Goal: Task Accomplishment & Management: Use online tool/utility

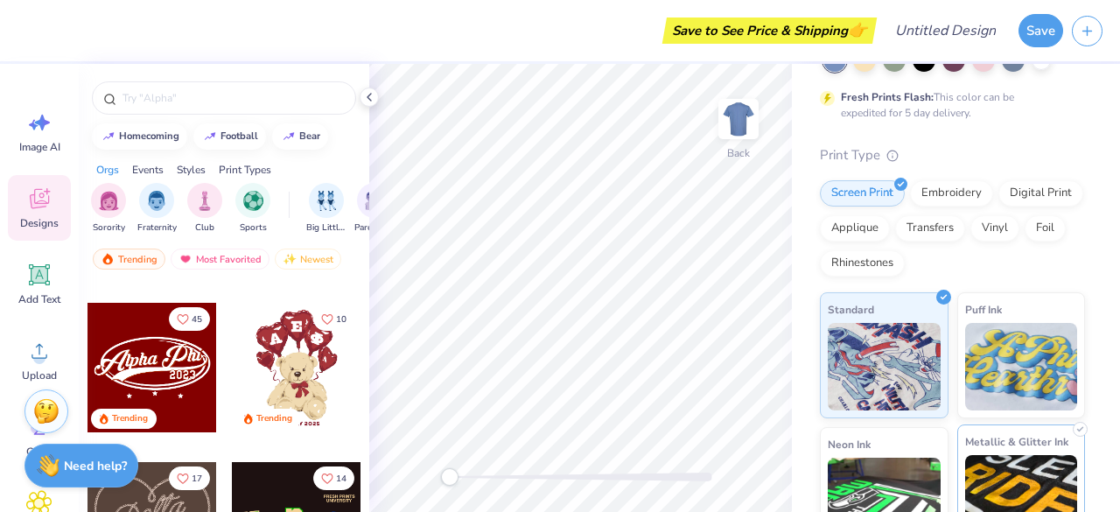
scroll to position [115, 0]
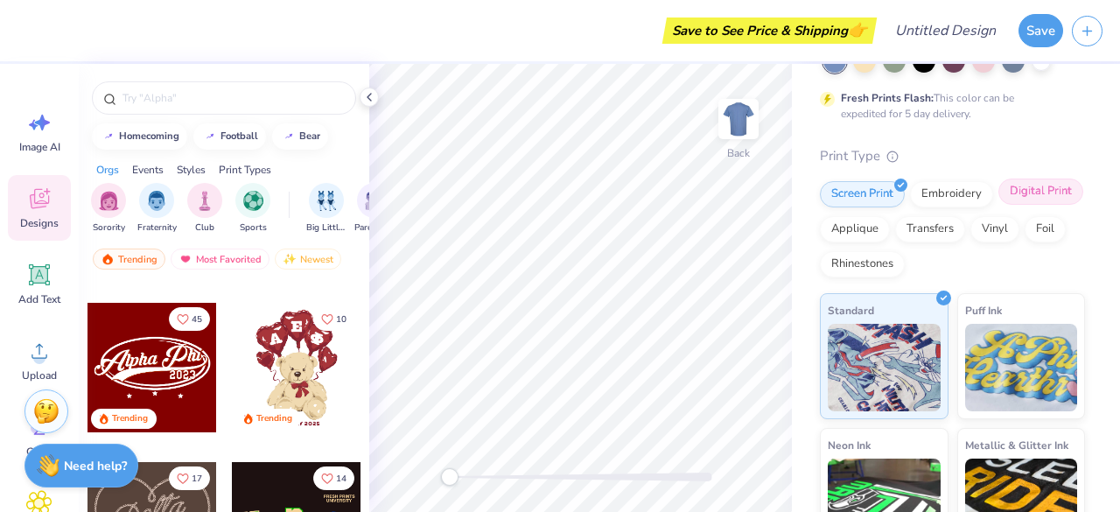
click at [998, 205] on div "Digital Print" at bounding box center [1040, 191] width 85 height 26
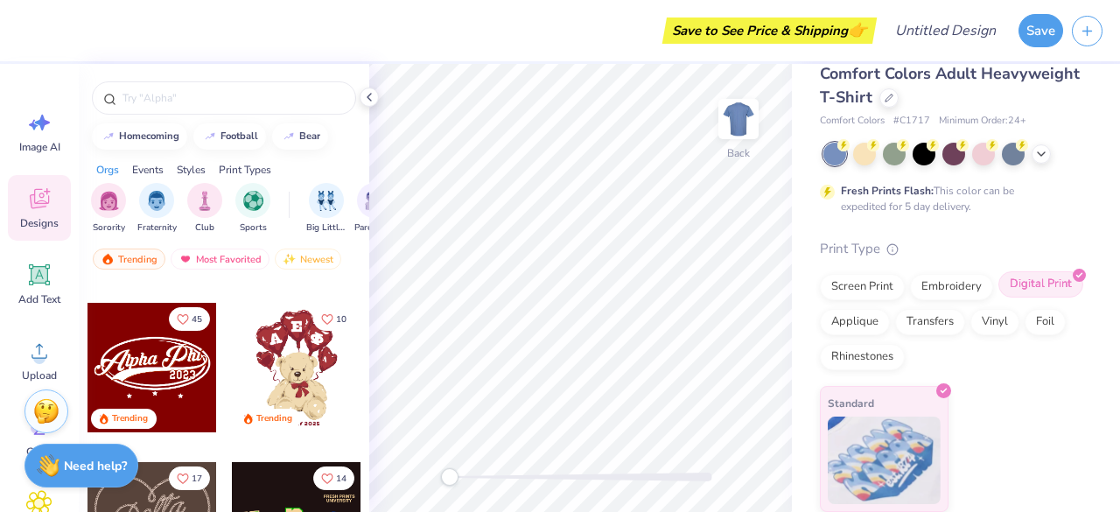
scroll to position [22, 0]
click at [855, 285] on div "Screen Print" at bounding box center [862, 285] width 85 height 26
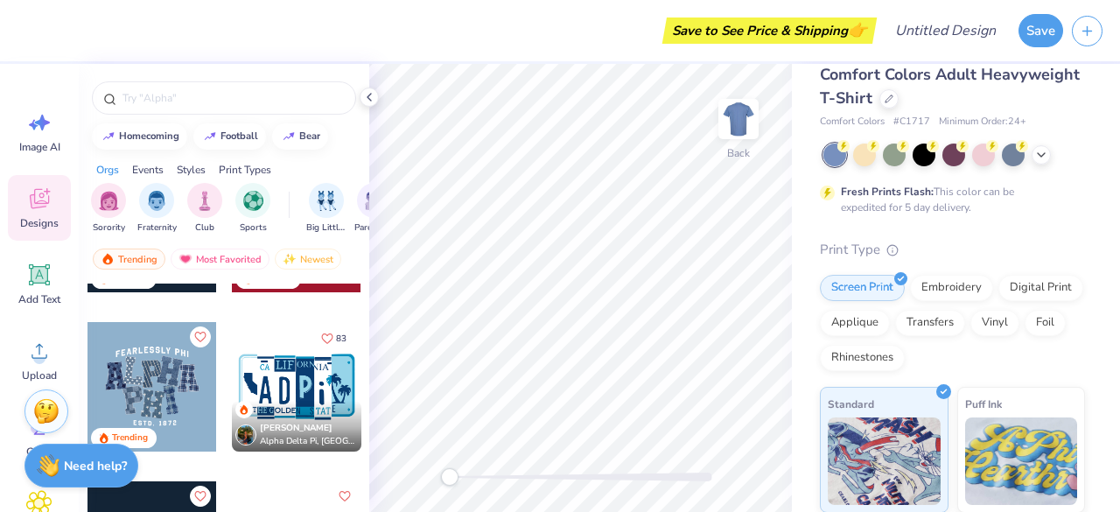
scroll to position [2828, 0]
click at [154, 386] on div at bounding box center [22, 387] width 388 height 129
click at [157, 402] on div at bounding box center [151, 387] width 129 height 129
click at [157, 410] on div at bounding box center [151, 387] width 129 height 129
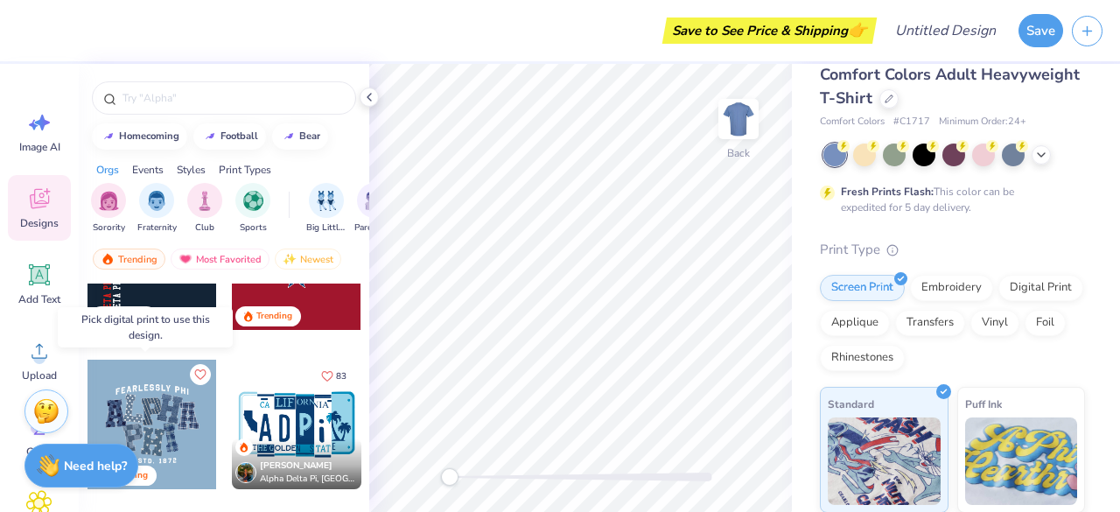
scroll to position [2792, 0]
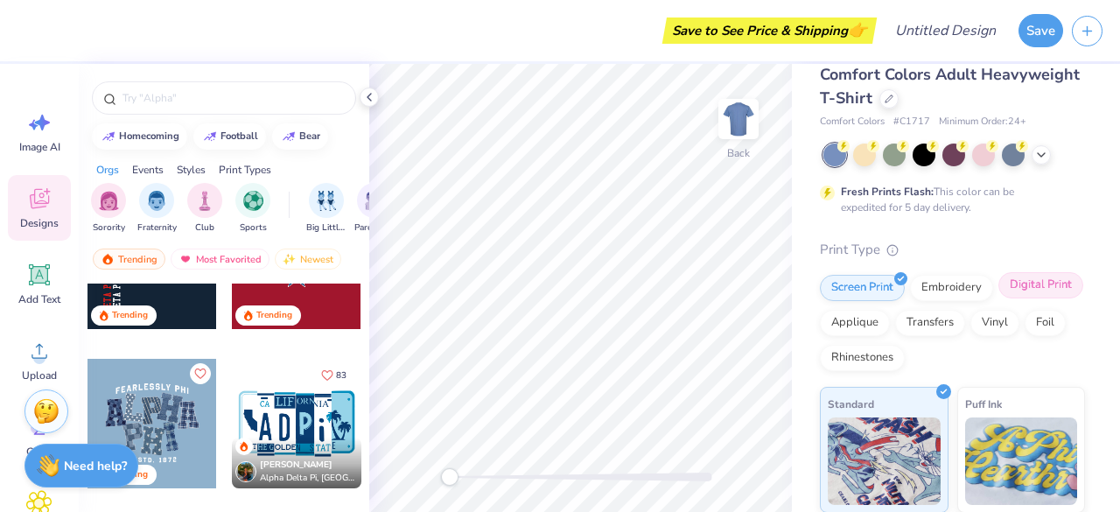
click at [876, 334] on div "Screen Print Embroidery Digital Print Applique Transfers Vinyl Foil Rhinestones" at bounding box center [952, 323] width 265 height 96
click at [998, 298] on div "Digital Print" at bounding box center [1040, 285] width 85 height 26
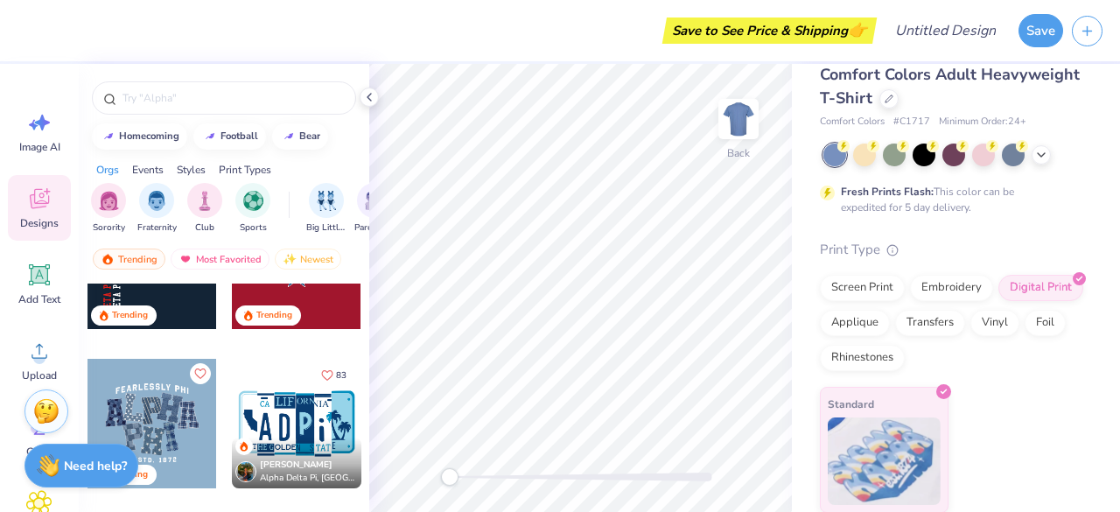
click at [122, 394] on div at bounding box center [151, 423] width 129 height 129
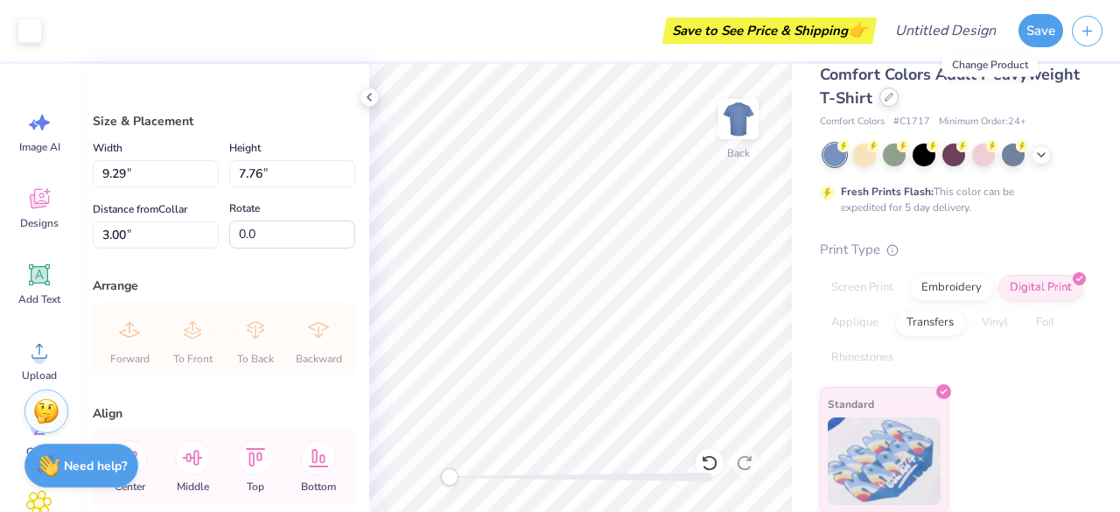
click at [893, 97] on icon at bounding box center [889, 97] width 9 height 9
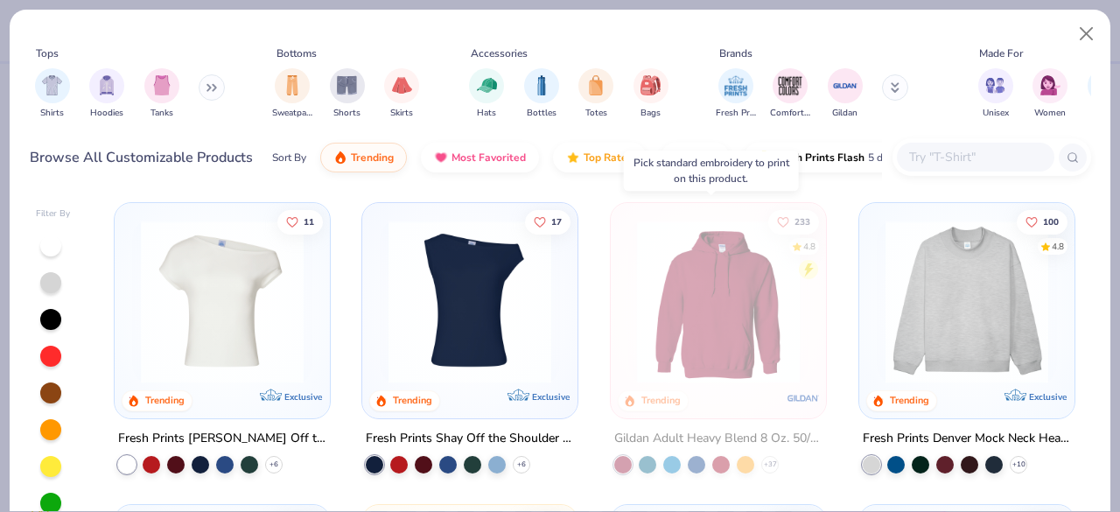
click at [700, 346] on img at bounding box center [718, 301] width 180 height 163
click at [1099, 31] on button "Close" at bounding box center [1086, 33] width 33 height 33
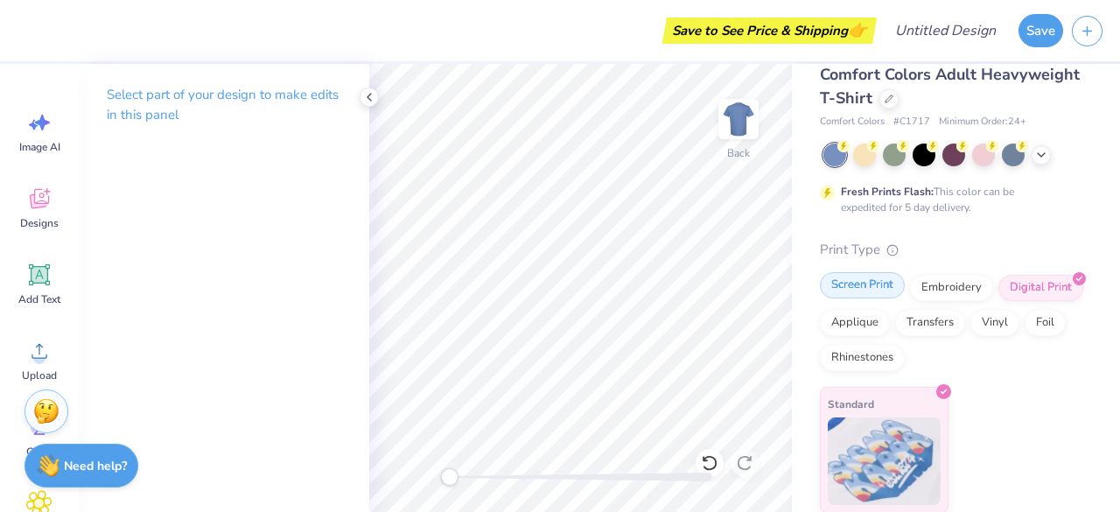
click at [870, 288] on div "Screen Print" at bounding box center [862, 285] width 85 height 26
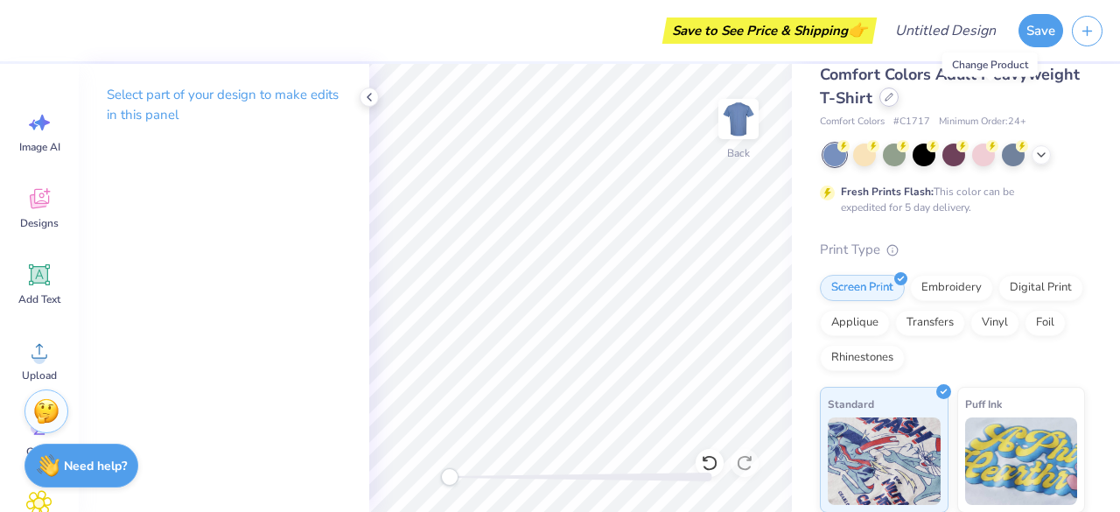
click at [899, 94] on div at bounding box center [888, 96] width 19 height 19
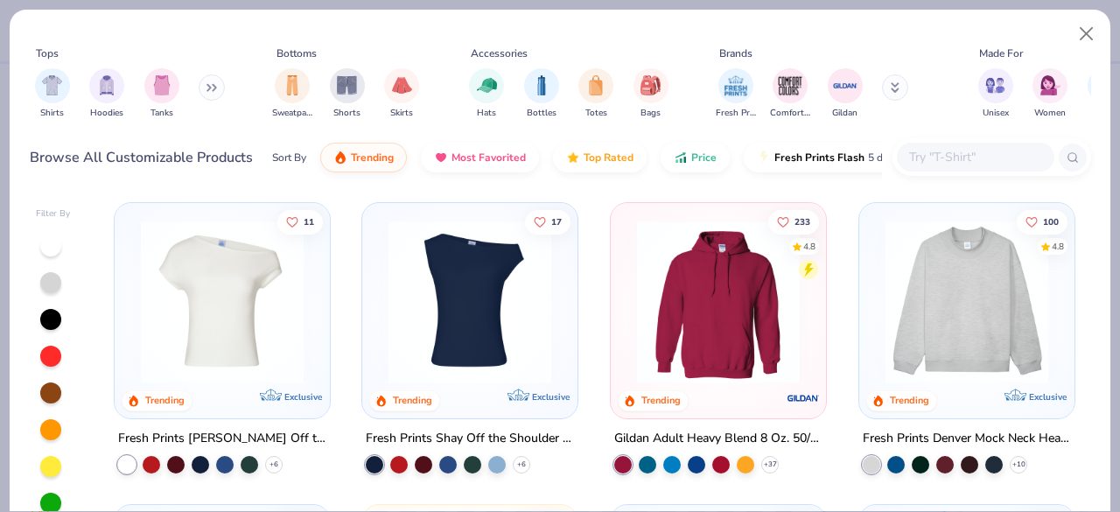
click at [656, 349] on img at bounding box center [718, 301] width 180 height 163
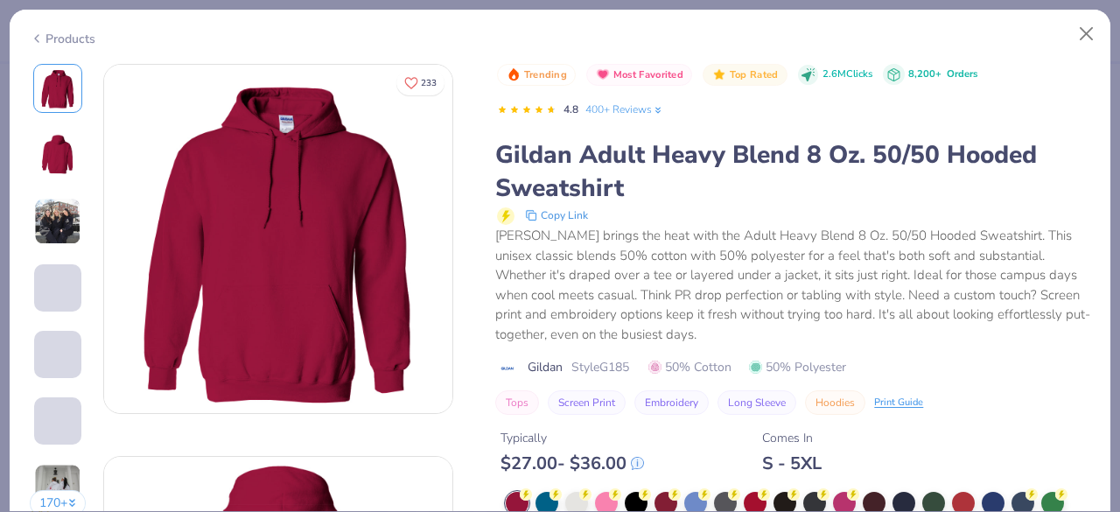
scroll to position [73, 0]
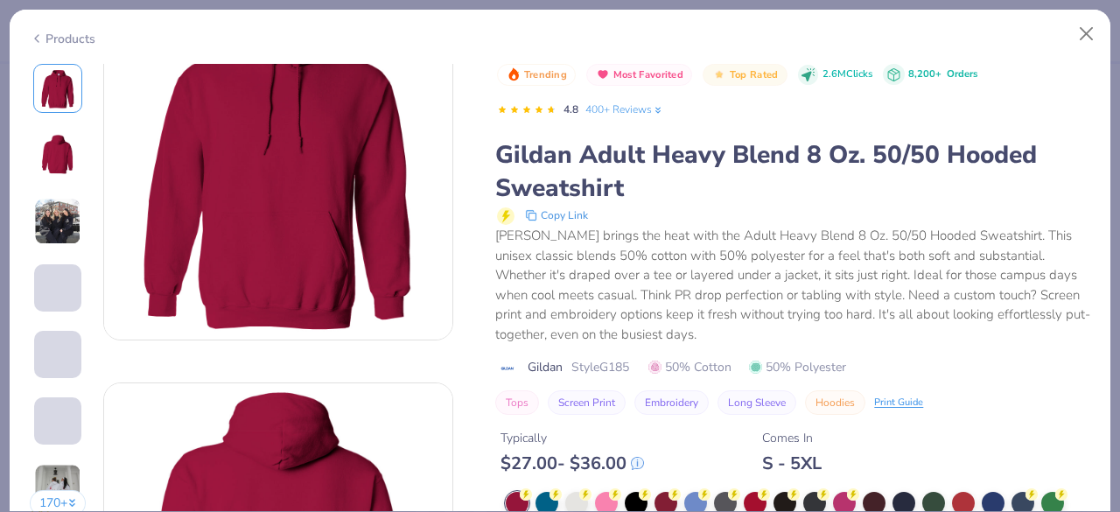
click at [573, 469] on div "$ 27.00 - $ 36.00" at bounding box center [571, 463] width 143 height 22
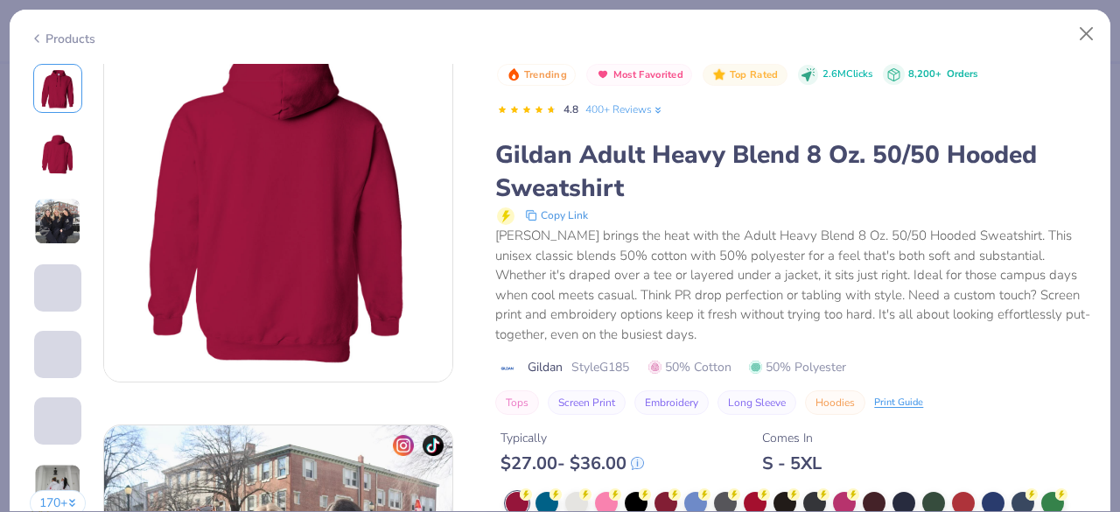
scroll to position [438, 0]
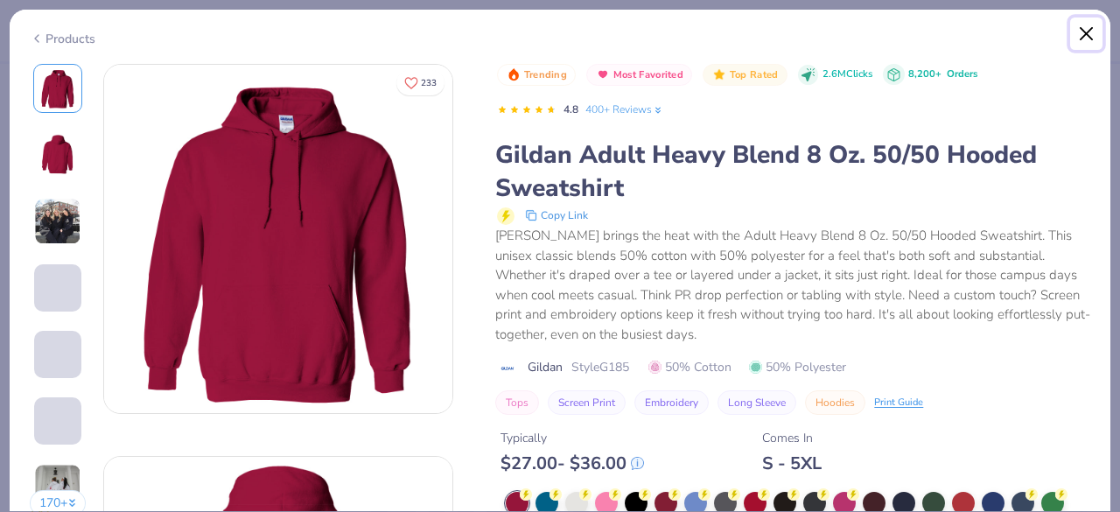
click at [1083, 30] on button "Close" at bounding box center [1086, 33] width 33 height 33
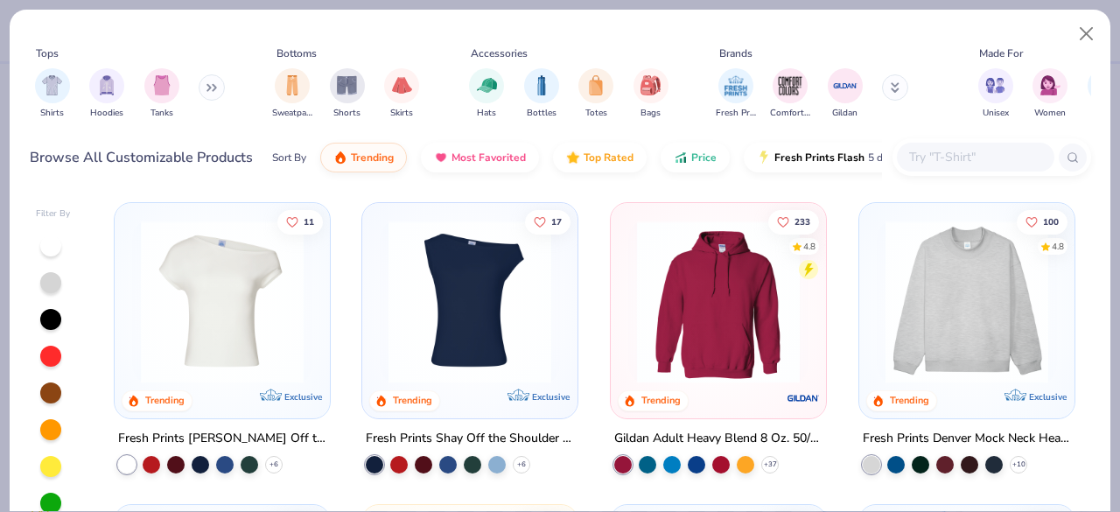
click at [665, 390] on div at bounding box center [718, 306] width 198 height 189
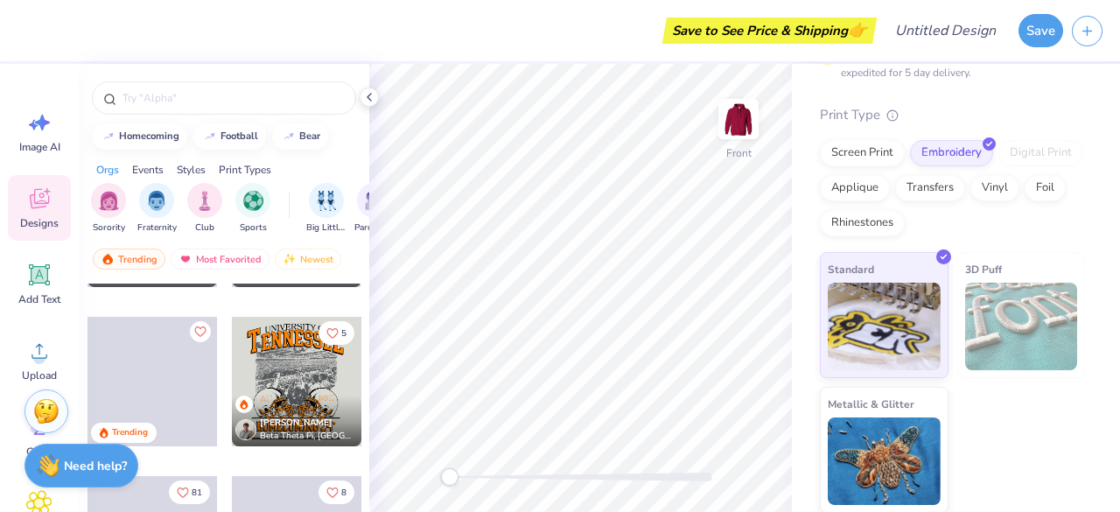
scroll to position [4614, 0]
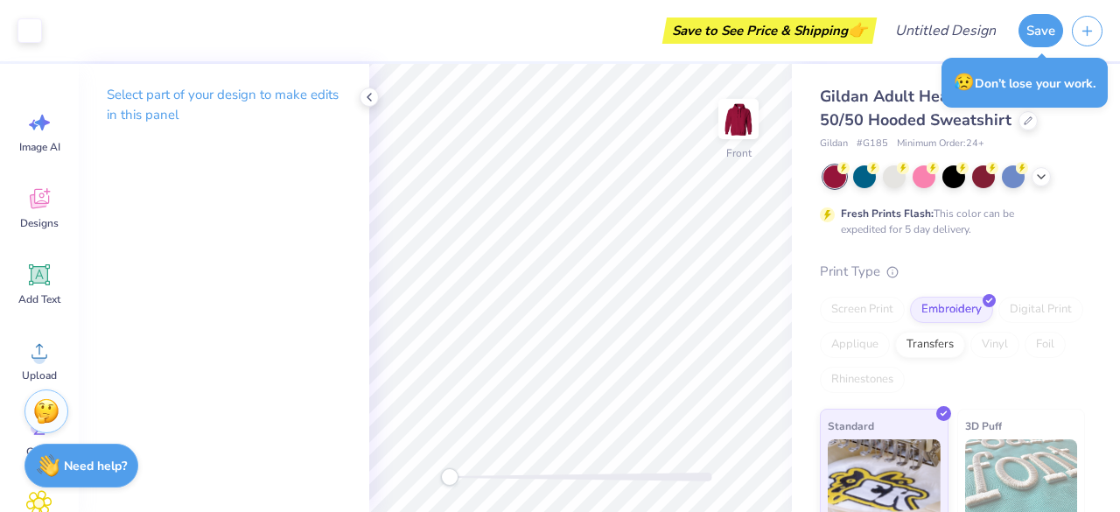
scroll to position [157, 0]
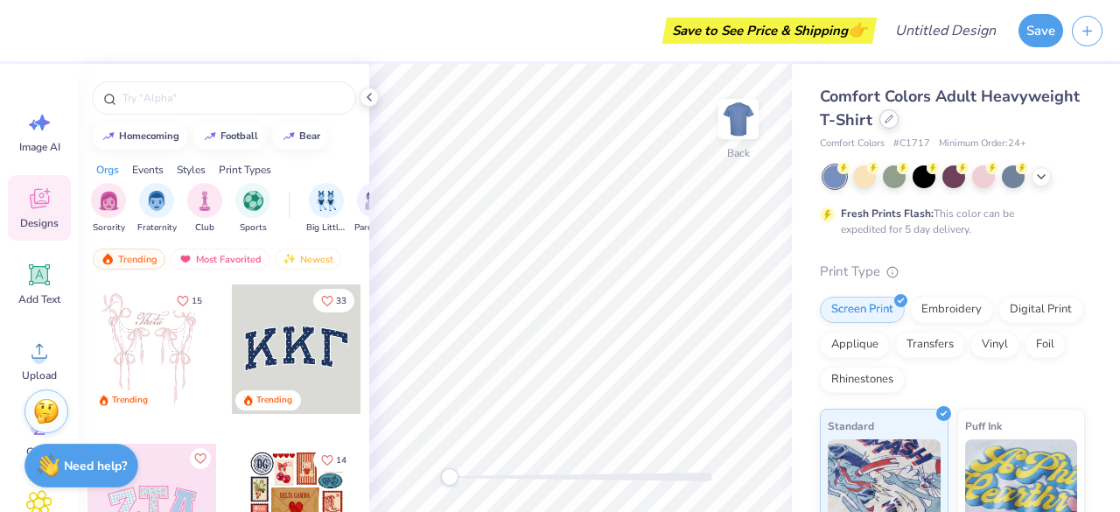
click at [899, 125] on div at bounding box center [888, 118] width 19 height 19
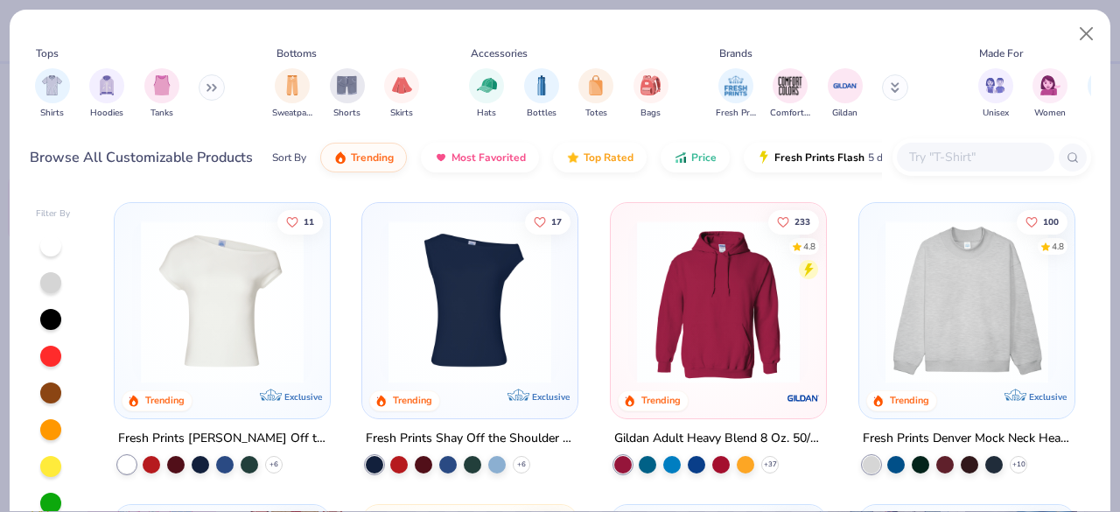
click at [730, 345] on img at bounding box center [718, 301] width 180 height 163
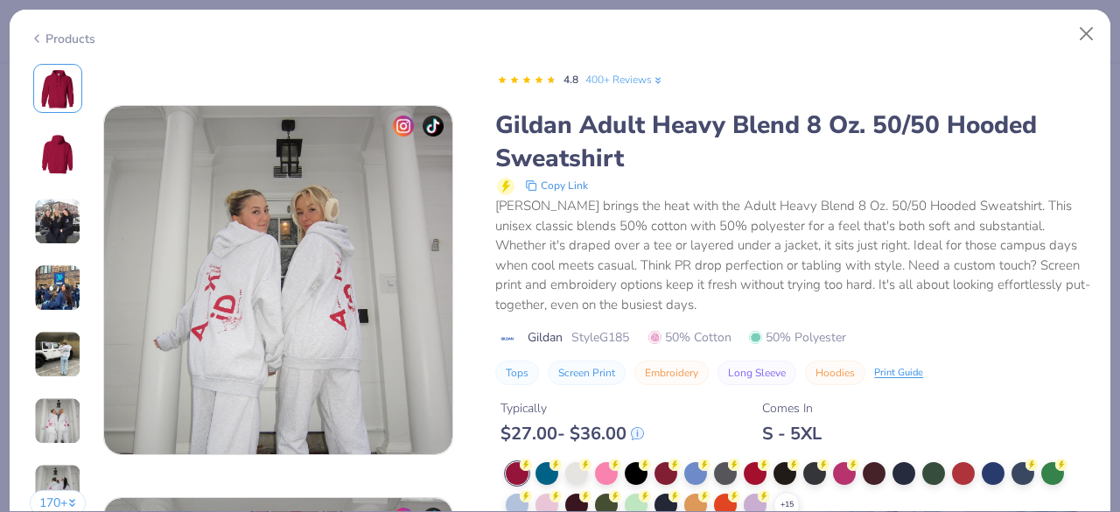
scroll to position [2346, 0]
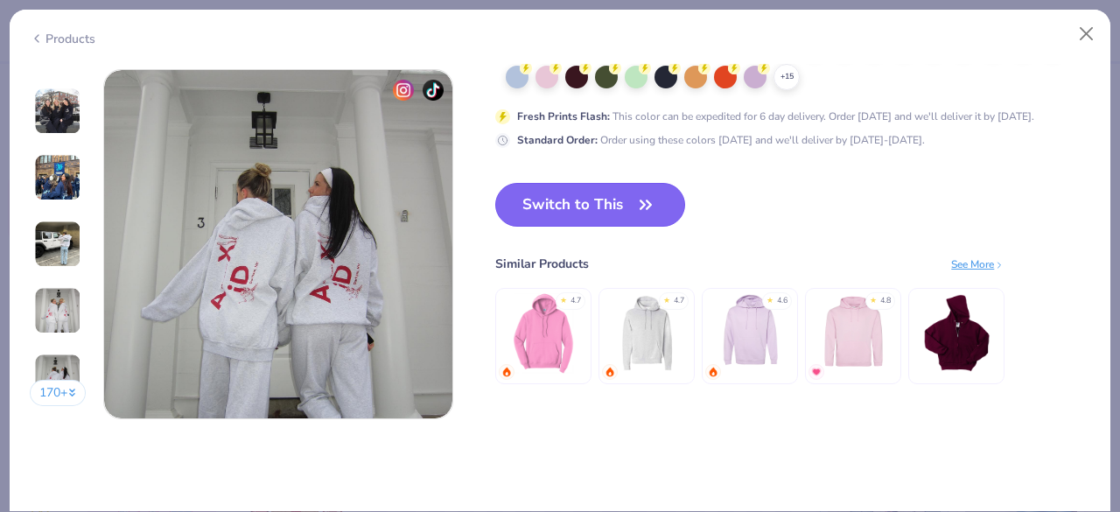
click at [639, 207] on icon "button" at bounding box center [645, 204] width 24 height 24
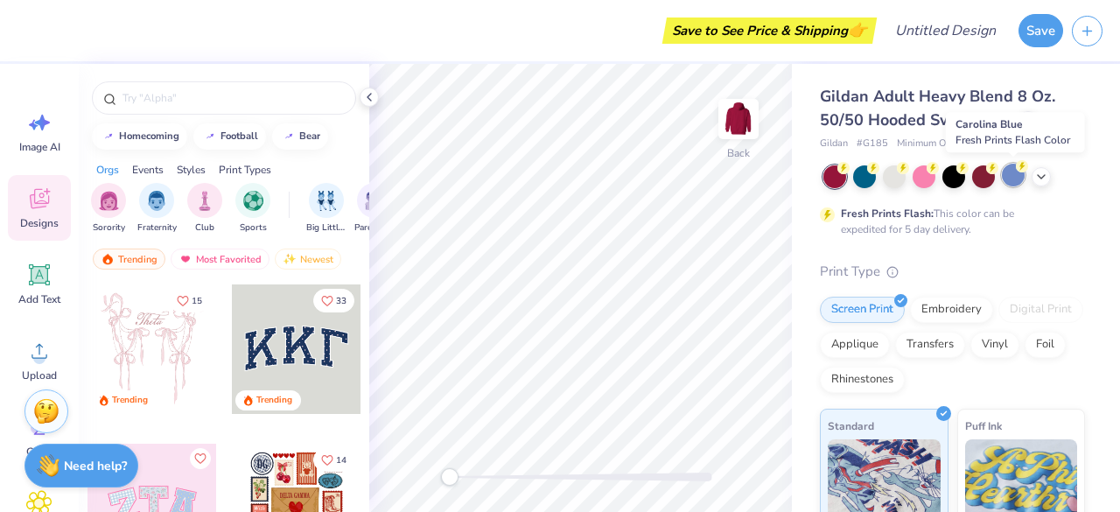
click at [1012, 182] on div at bounding box center [1013, 175] width 23 height 23
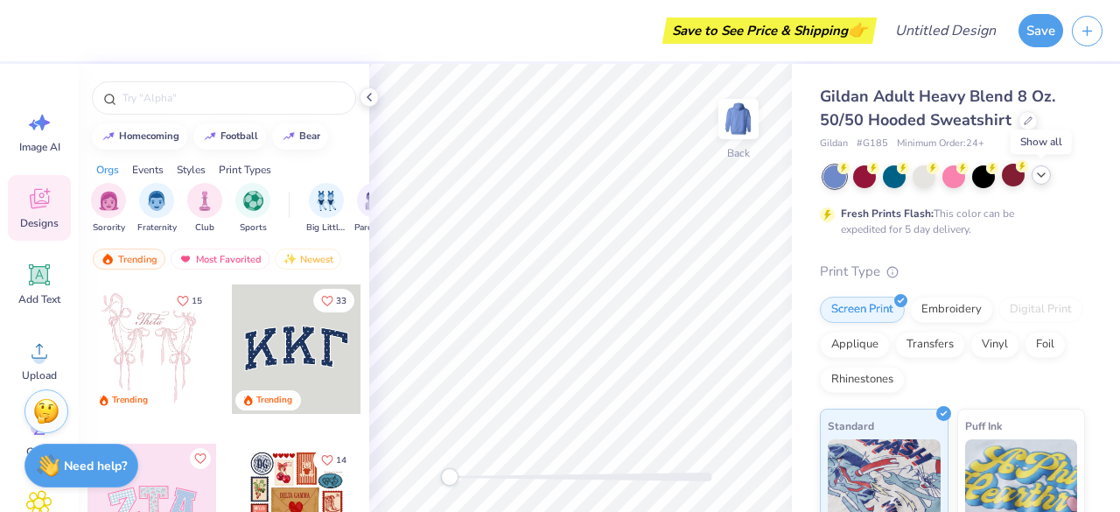
click at [1041, 176] on polyline at bounding box center [1041, 174] width 7 height 3
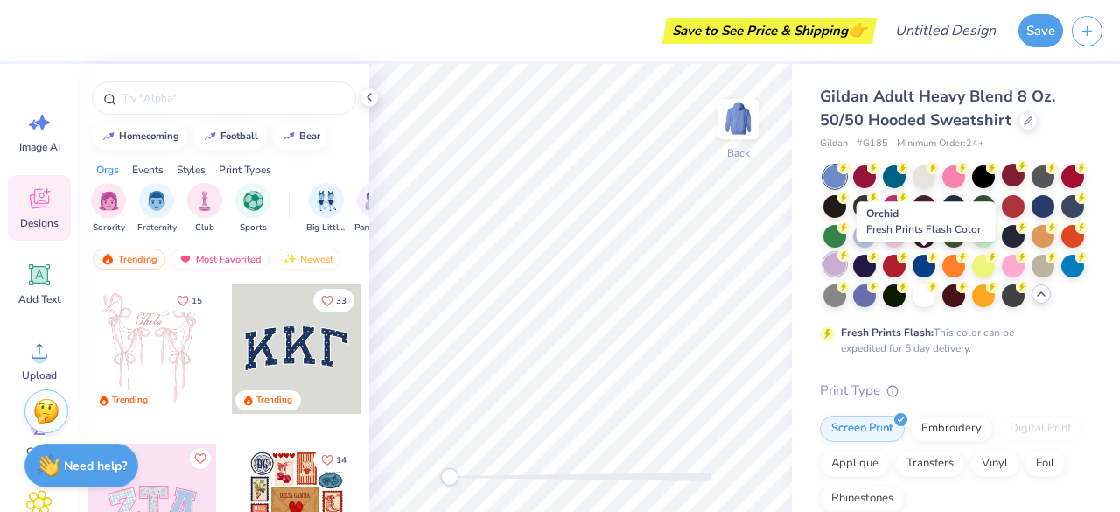
click at [846, 256] on div at bounding box center [834, 264] width 23 height 23
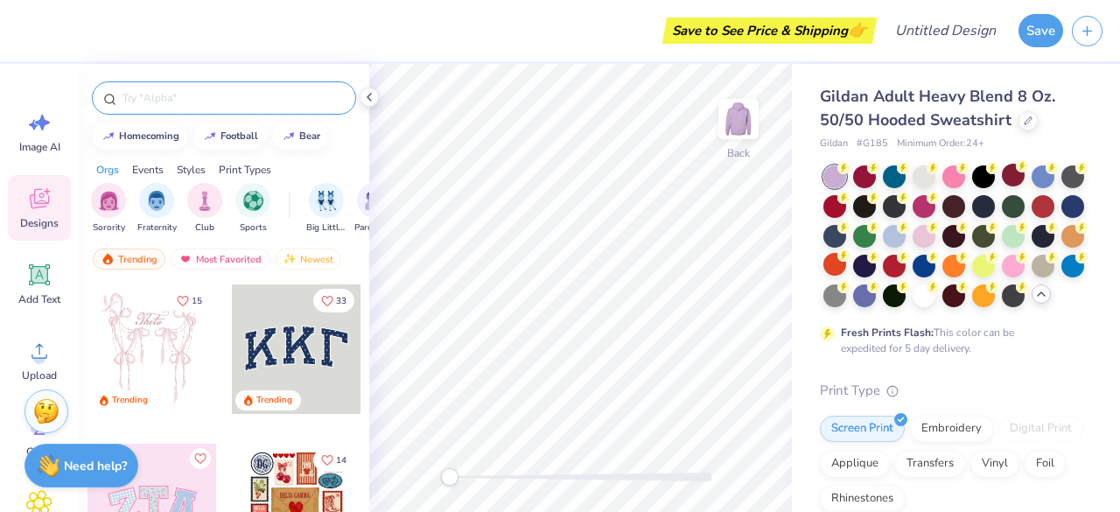
click at [226, 111] on div at bounding box center [224, 97] width 264 height 33
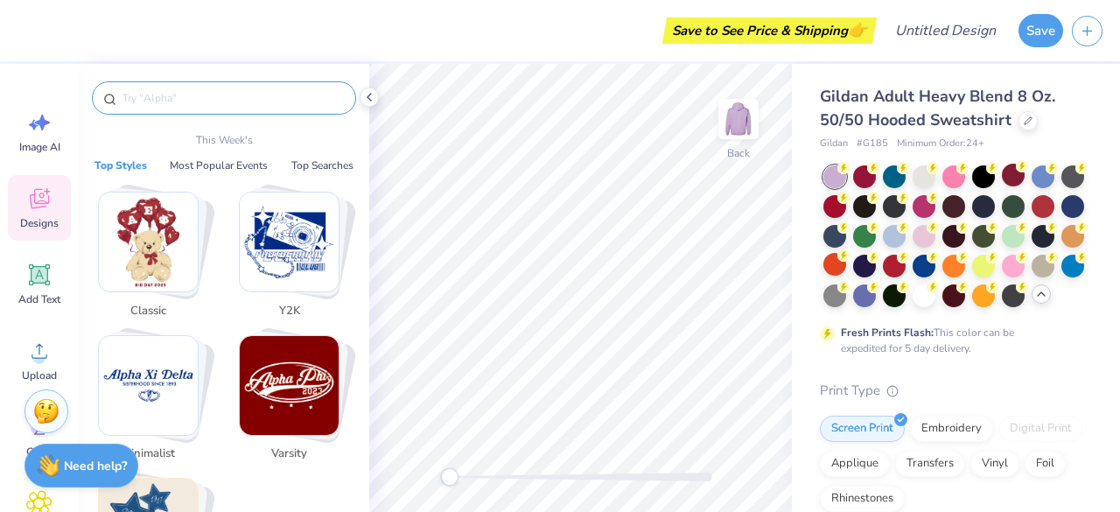
click at [199, 98] on input "text" at bounding box center [233, 97] width 224 height 17
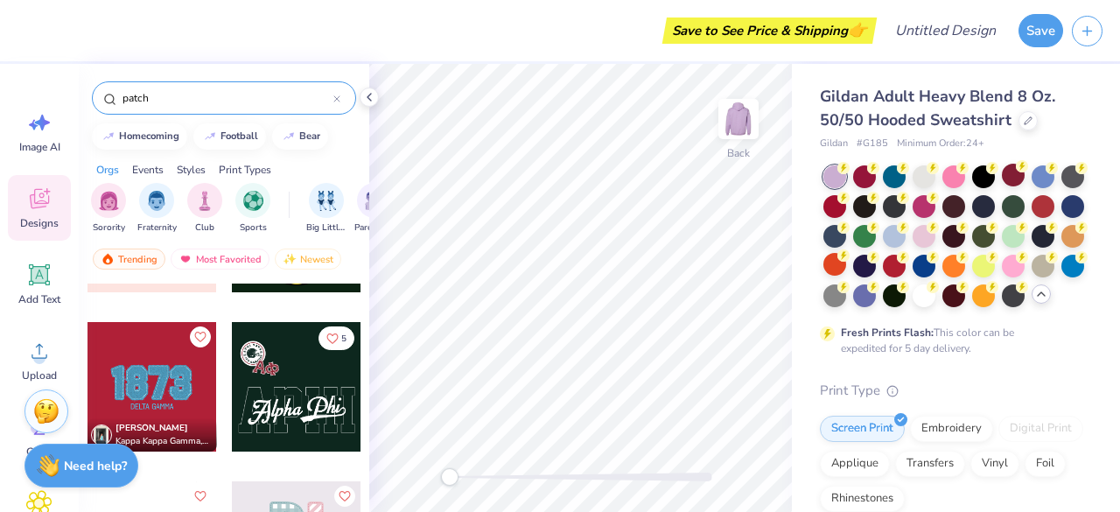
scroll to position [546, 0]
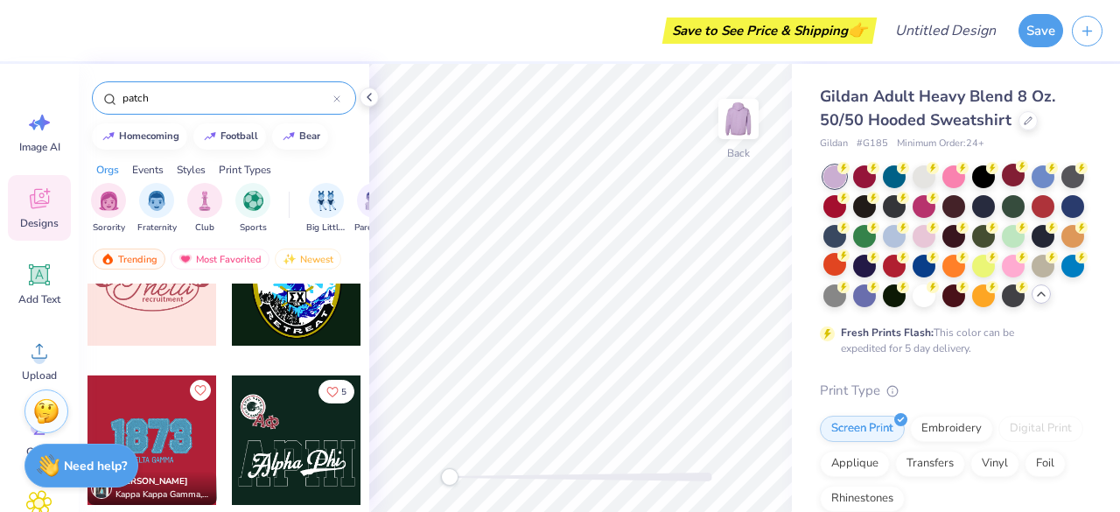
click at [223, 101] on input "patch" at bounding box center [227, 97] width 213 height 17
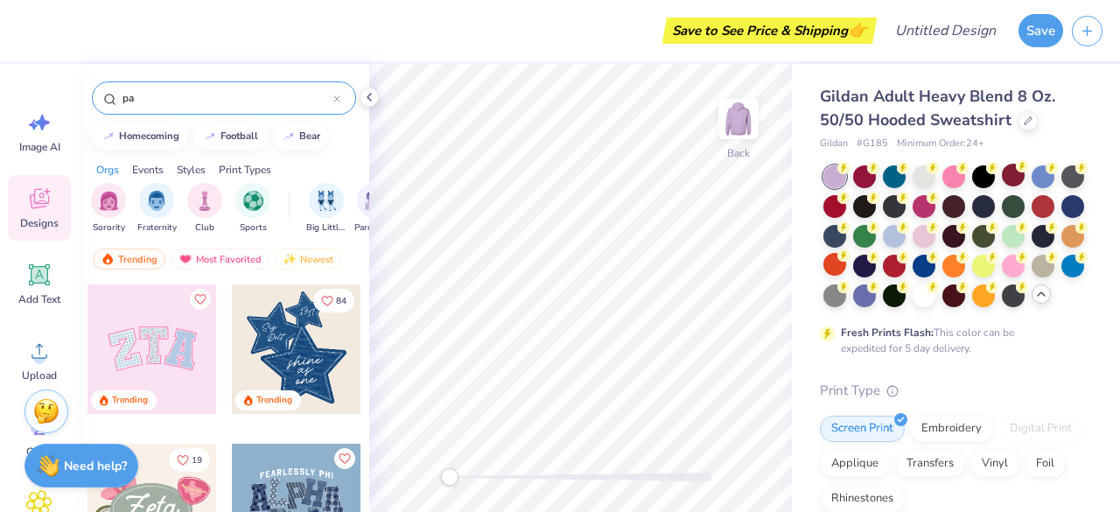
type input "p"
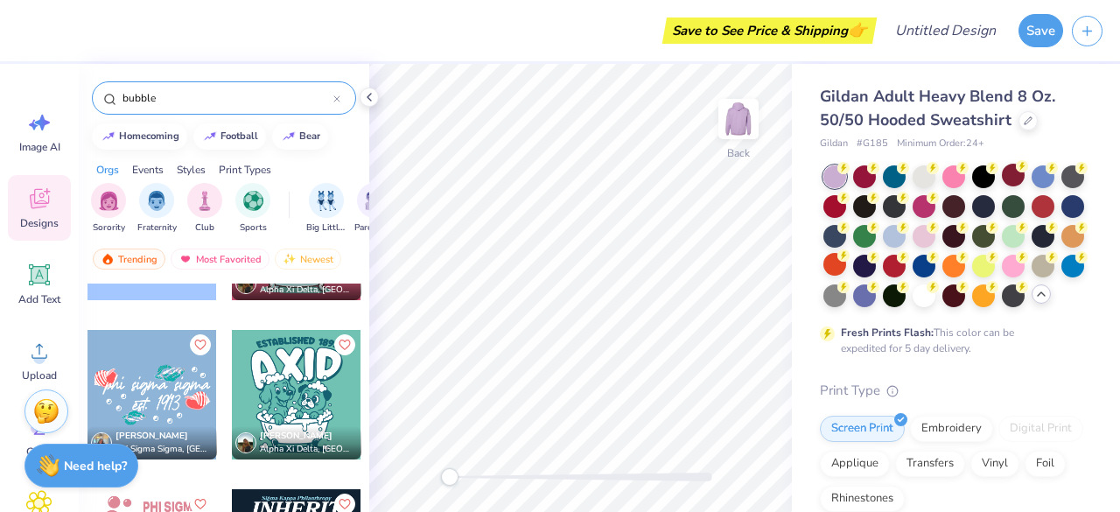
scroll to position [242, 0]
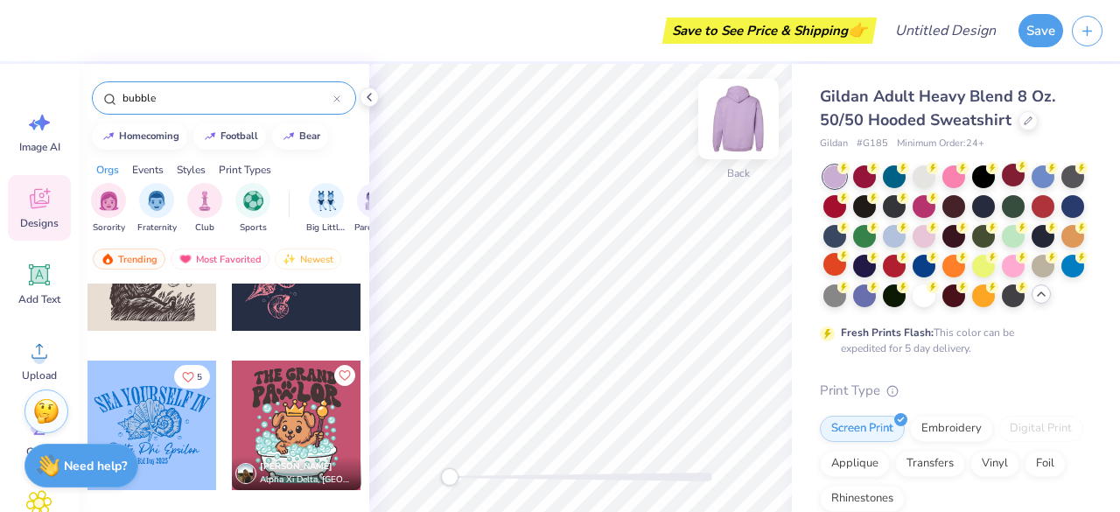
type input "bubble"
click at [724, 120] on img at bounding box center [738, 119] width 70 height 70
click at [331, 102] on input "bubble" at bounding box center [227, 97] width 213 height 17
click at [332, 101] on input "bubble" at bounding box center [227, 97] width 213 height 17
click at [338, 101] on icon at bounding box center [336, 98] width 7 height 7
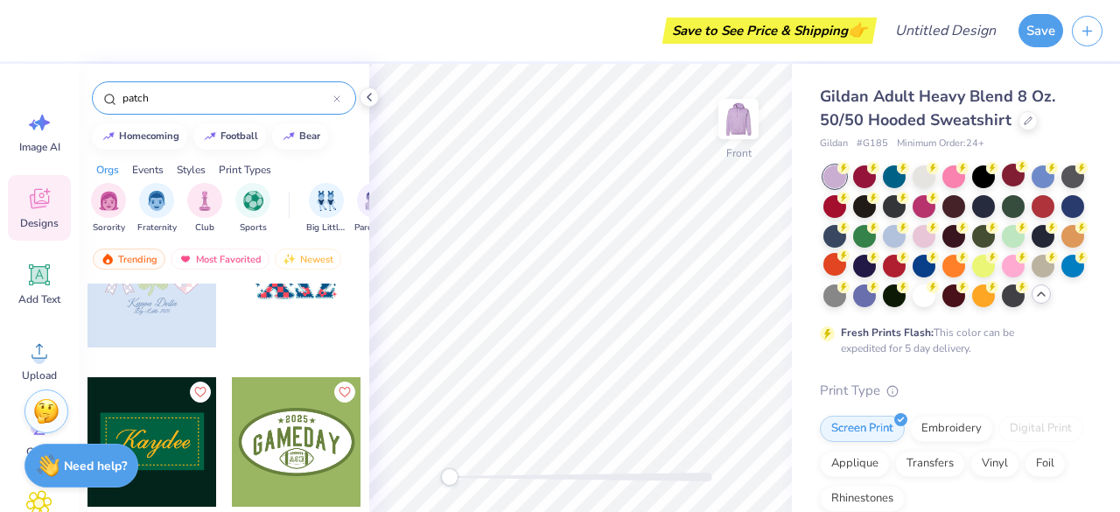
scroll to position [989, 0]
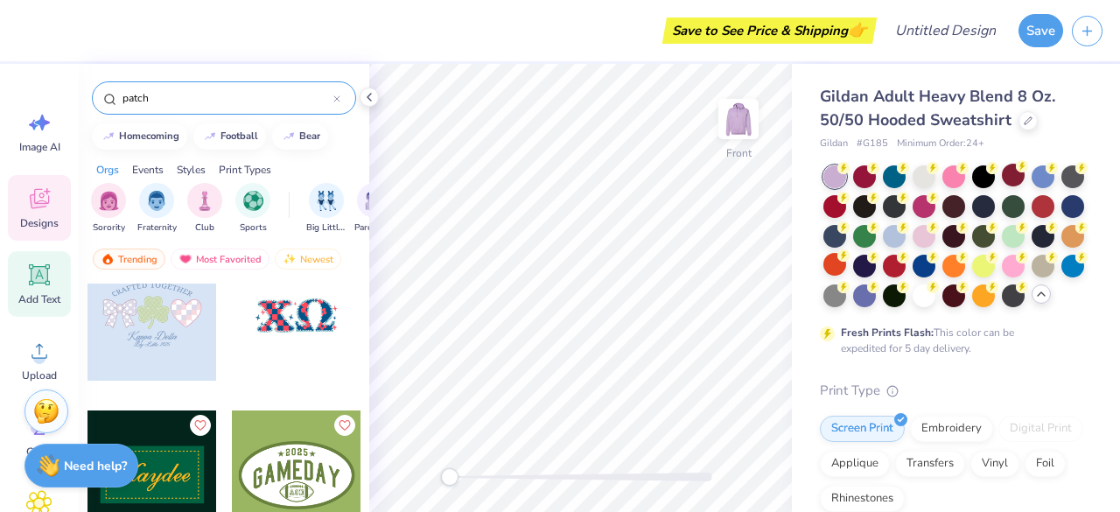
type input "patch"
click at [38, 292] on span "Add Text" at bounding box center [39, 299] width 42 height 14
